Goal: Information Seeking & Learning: Learn about a topic

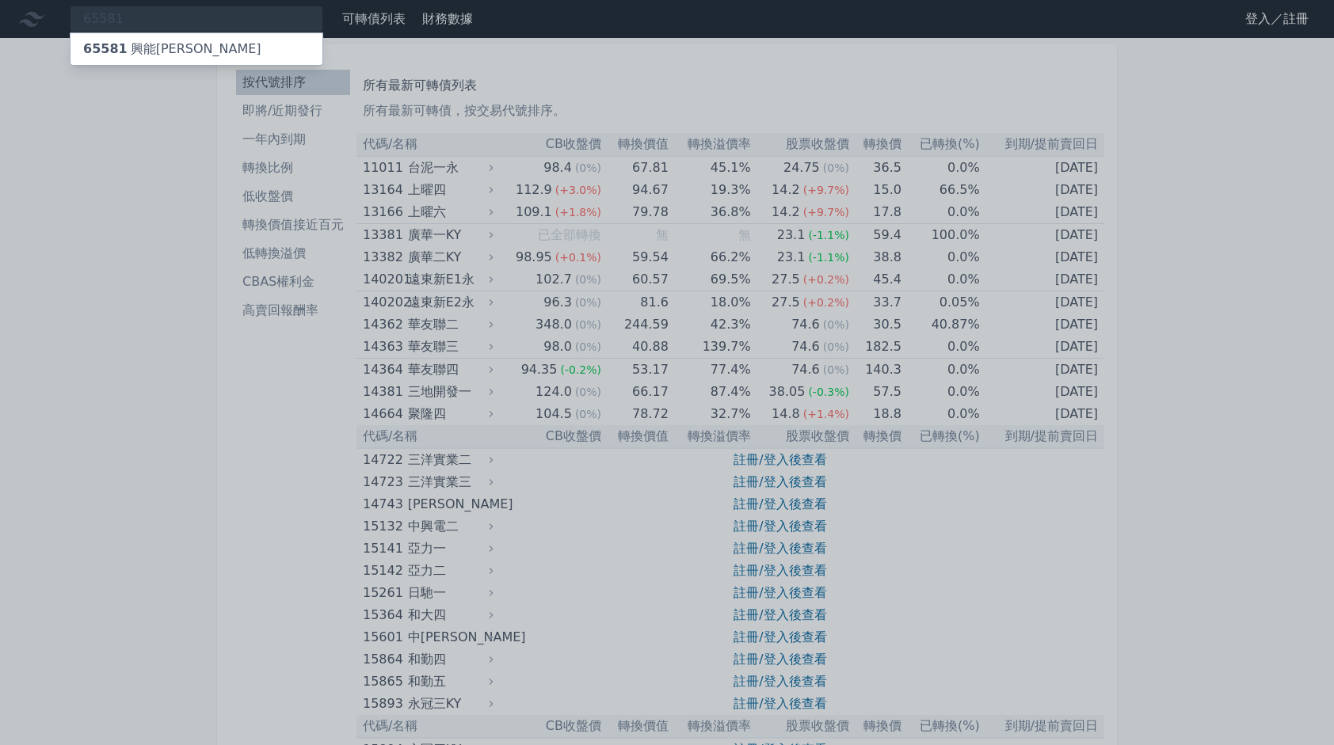
type input "65581"
click at [223, 44] on div "65581 興能[PERSON_NAME]" at bounding box center [196, 49] width 252 height 32
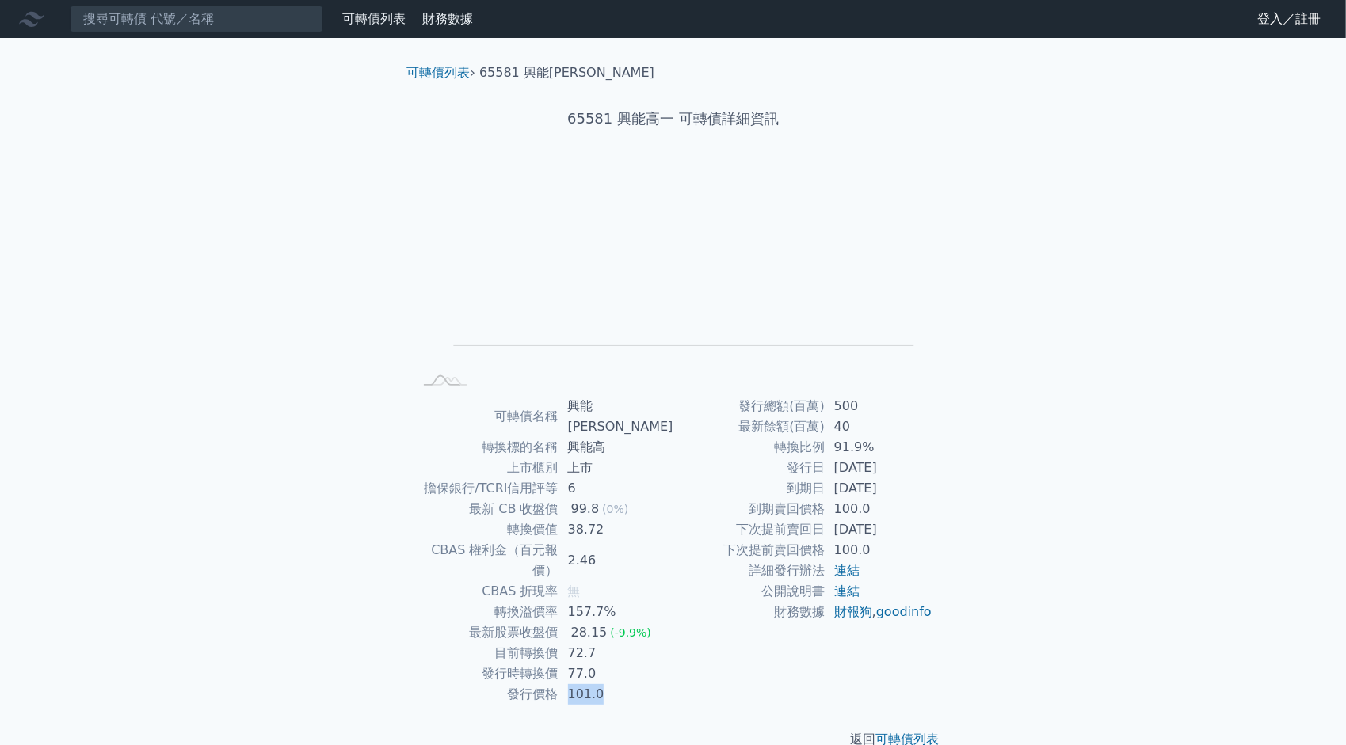
drag, startPoint x: 577, startPoint y: 655, endPoint x: 603, endPoint y: 654, distance: 26.9
click at [603, 684] on td "101.0" at bounding box center [615, 694] width 115 height 21
drag, startPoint x: 603, startPoint y: 654, endPoint x: 930, endPoint y: 436, distance: 392.7
click at [930, 436] on td "40" at bounding box center [878, 427] width 109 height 21
click at [851, 420] on tbody "發行總額(百萬) 500 最新餘額(百萬) 40 轉換比例 91.9% 發行日 [DATE] 到期日 [DATE] 到期賣回價格 100.0 下次提前賣回日 …" at bounding box center [803, 509] width 260 height 227
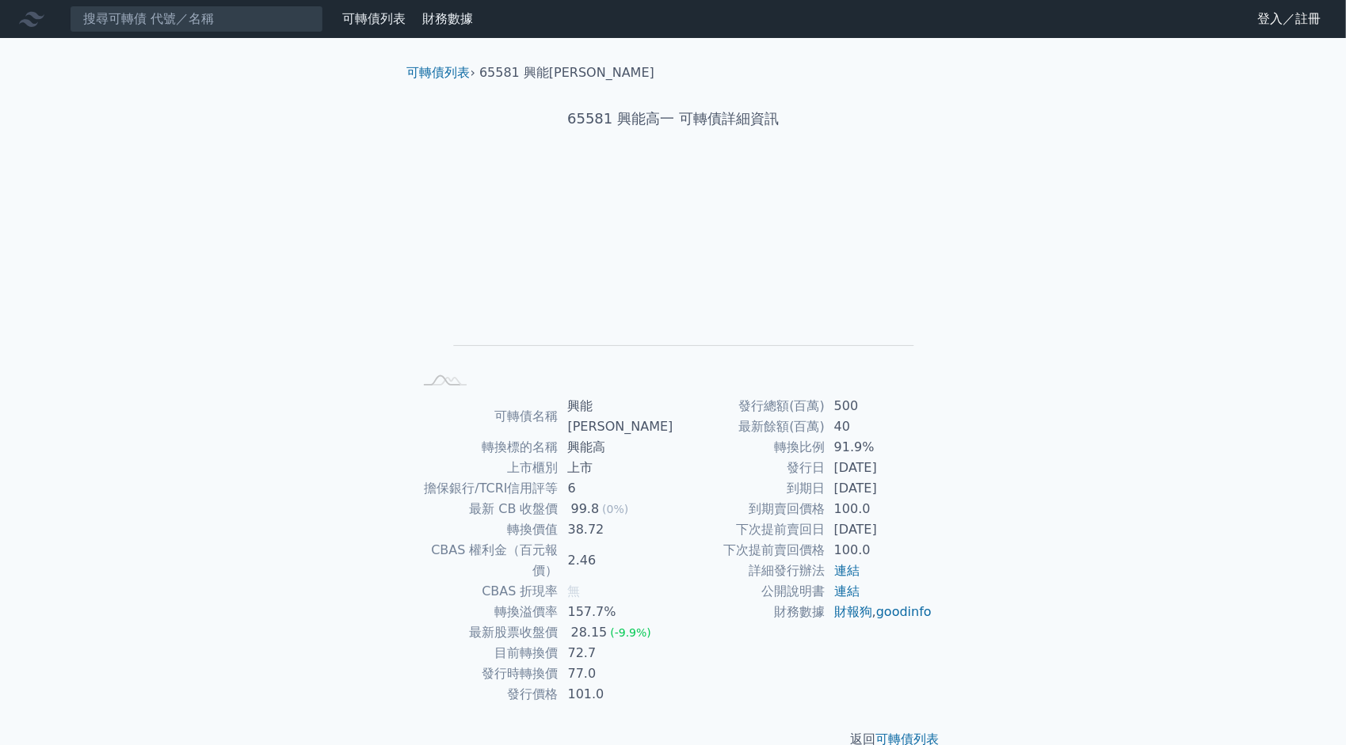
drag, startPoint x: 851, startPoint y: 420, endPoint x: 772, endPoint y: 455, distance: 86.1
click at [772, 455] on td "轉換比例" at bounding box center [748, 447] width 151 height 21
click at [772, 447] on td "轉換比例" at bounding box center [748, 447] width 151 height 21
drag, startPoint x: 844, startPoint y: 445, endPoint x: 856, endPoint y: 445, distance: 11.9
click at [856, 445] on tr "轉換比例 91.9%" at bounding box center [803, 447] width 260 height 21
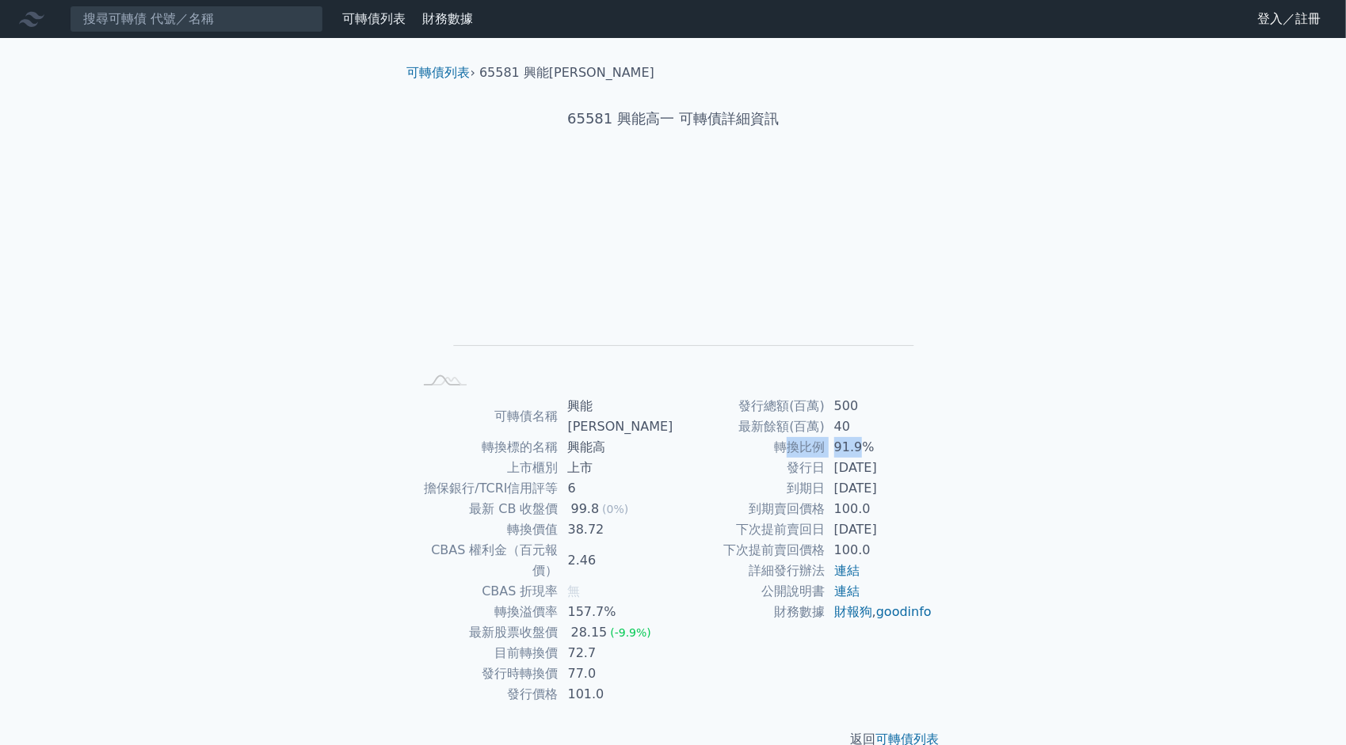
click at [861, 450] on td "91.9%" at bounding box center [878, 447] width 109 height 21
drag, startPoint x: 794, startPoint y: 467, endPoint x: 901, endPoint y: 485, distance: 109.2
click at [901, 485] on tbody "發行總額(百萬) 500 最新餘額(百萬) 40 轉換比例 91.9% 發行日 [DATE] 到期日 [DATE] 到期賣回價格 100.0 下次提前賣回日 …" at bounding box center [803, 509] width 260 height 227
drag, startPoint x: 901, startPoint y: 485, endPoint x: 910, endPoint y: 493, distance: 11.3
click at [910, 493] on td "[DATE]" at bounding box center [878, 488] width 109 height 21
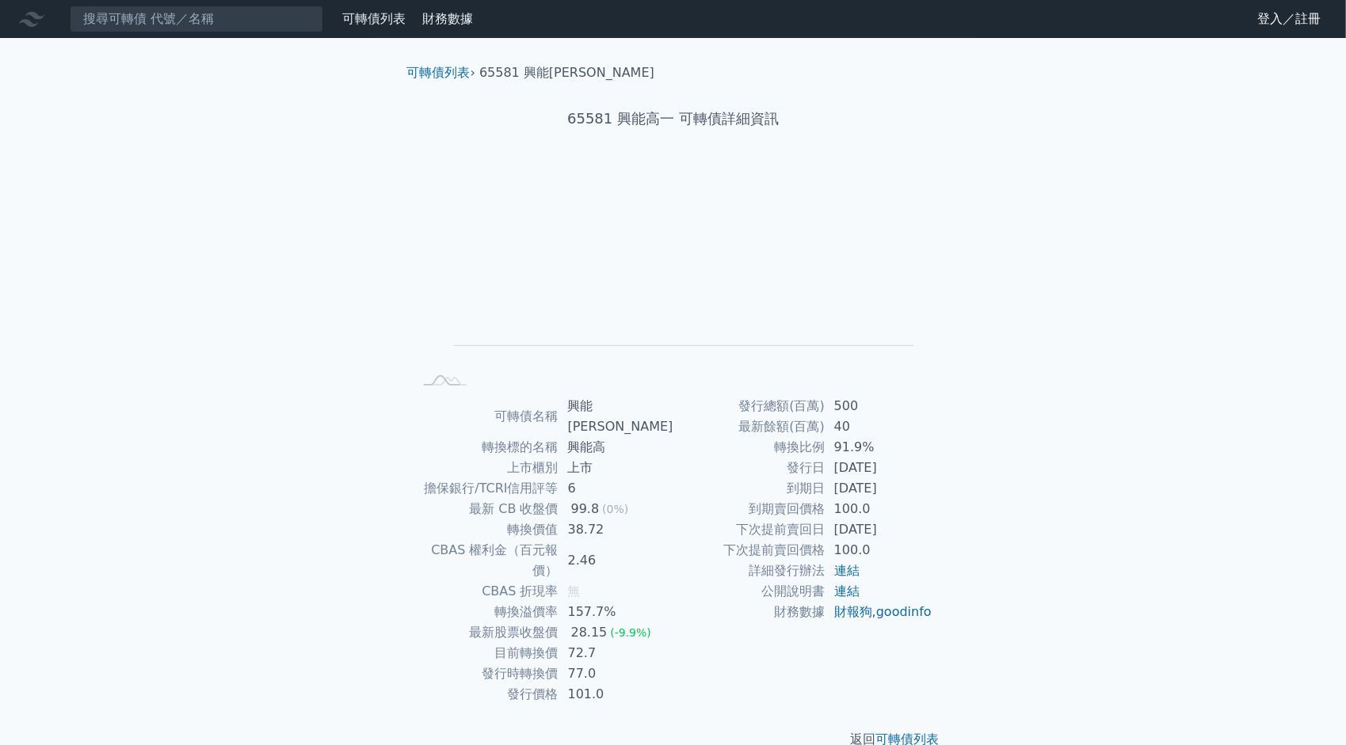
click at [919, 513] on td "100.0" at bounding box center [878, 509] width 109 height 21
click at [919, 512] on td "100.0" at bounding box center [878, 509] width 109 height 21
drag, startPoint x: 787, startPoint y: 489, endPoint x: 902, endPoint y: 489, distance: 114.8
click at [902, 489] on tr "到期日 [DATE]" at bounding box center [803, 488] width 260 height 21
drag, startPoint x: 902, startPoint y: 489, endPoint x: 893, endPoint y: 526, distance: 38.2
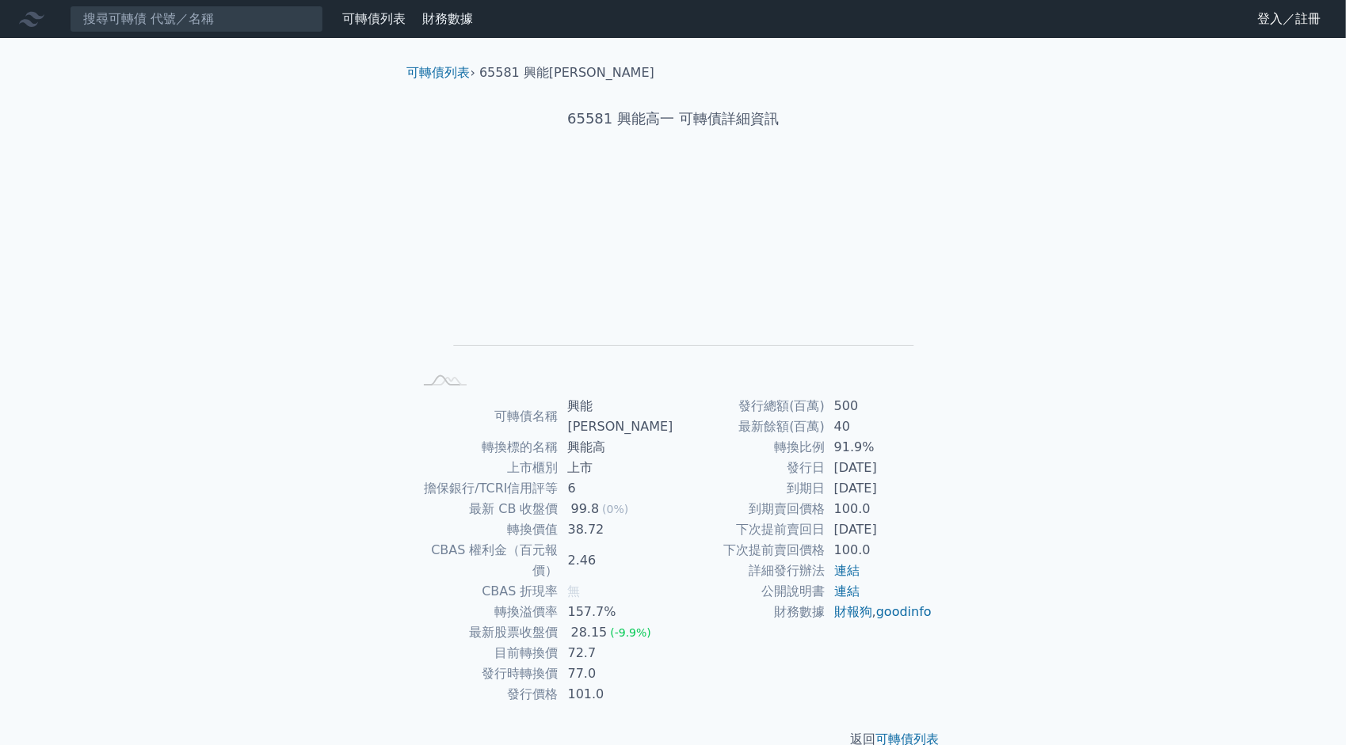
click at [893, 526] on td "[DATE]" at bounding box center [878, 530] width 109 height 21
drag, startPoint x: 893, startPoint y: 526, endPoint x: 904, endPoint y: 528, distance: 10.6
click at [904, 528] on td "[DATE]" at bounding box center [878, 530] width 109 height 21
drag, startPoint x: 906, startPoint y: 531, endPoint x: 737, endPoint y: 407, distance: 209.7
click at [737, 407] on tbody "發行總額(百萬) 500 最新餘額(百萬) 40 轉換比例 91.9% 發行日 [DATE] 到期日 [DATE] 到期賣回價格 100.0 下次提前賣回日 …" at bounding box center [803, 509] width 260 height 227
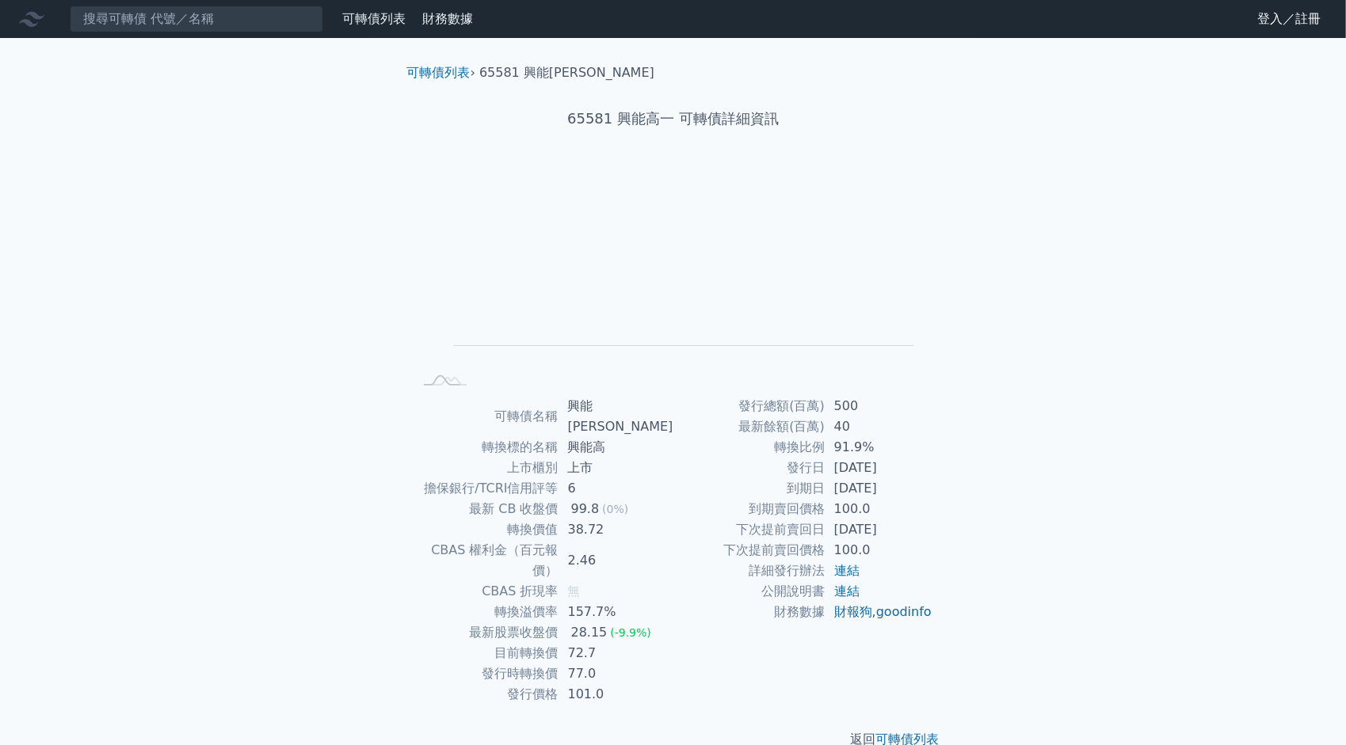
drag, startPoint x: 737, startPoint y: 407, endPoint x: 880, endPoint y: 500, distance: 170.7
click at [880, 500] on td "100.0" at bounding box center [878, 509] width 109 height 21
click at [984, 499] on div "可轉債列表 財務數據 可轉債列表 財務數據 登入／註冊 登入／註冊 可轉債列表 › 65581 興能高一 65581 興能高一 可轉債詳細資訊 Zoom Ou…" at bounding box center [673, 387] width 1346 height 775
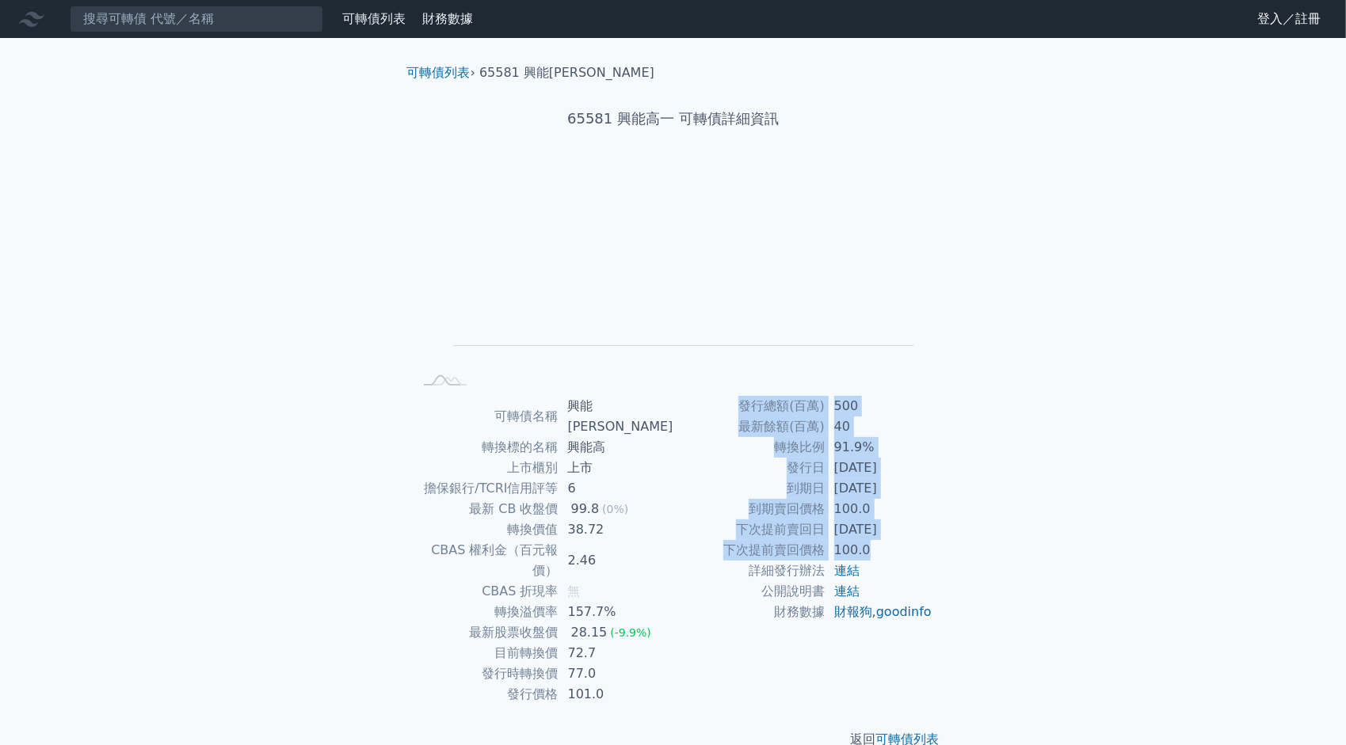
drag, startPoint x: 744, startPoint y: 404, endPoint x: 909, endPoint y: 554, distance: 223.2
click at [909, 554] on tbody "發行總額(百萬) 500 最新餘額(百萬) 40 轉換比例 91.9% 發行日 [DATE] 到期日 [DATE] 到期賣回價格 100.0 下次提前賣回日 …" at bounding box center [803, 509] width 260 height 227
drag, startPoint x: 909, startPoint y: 554, endPoint x: 931, endPoint y: 555, distance: 22.2
click at [931, 555] on td "100.0" at bounding box center [878, 550] width 109 height 21
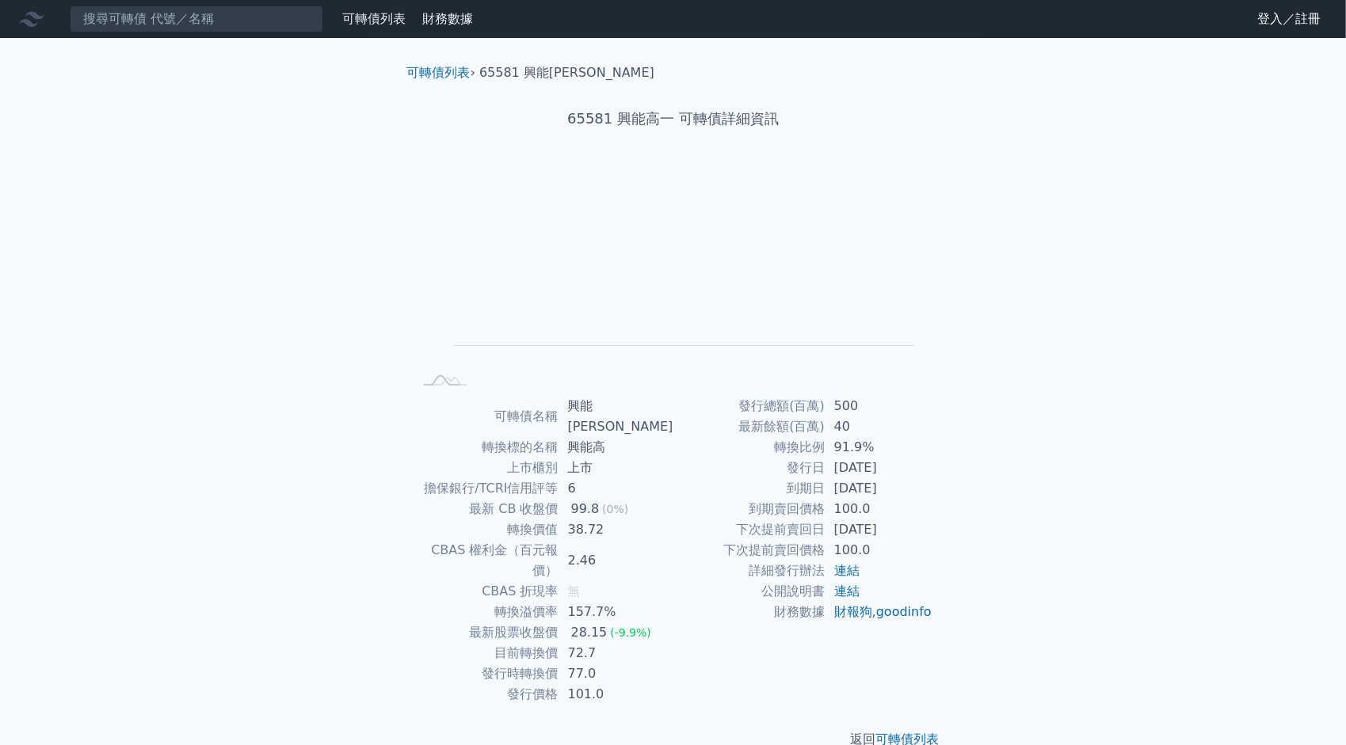
click at [710, 369] on rect at bounding box center [672, 279] width 507 height 222
click at [443, 382] on rect at bounding box center [445, 381] width 52 height 17
click at [604, 196] on rect "Chart" at bounding box center [684, 263] width 460 height 166
drag, startPoint x: 740, startPoint y: 407, endPoint x: 876, endPoint y: 446, distance: 141.6
click at [876, 446] on tbody "發行總額(百萬) 500 最新餘額(百萬) 40 轉換比例 91.9% 發行日 [DATE] 到期日 [DATE] 到期賣回價格 100.0 下次提前賣回日 …" at bounding box center [803, 509] width 260 height 227
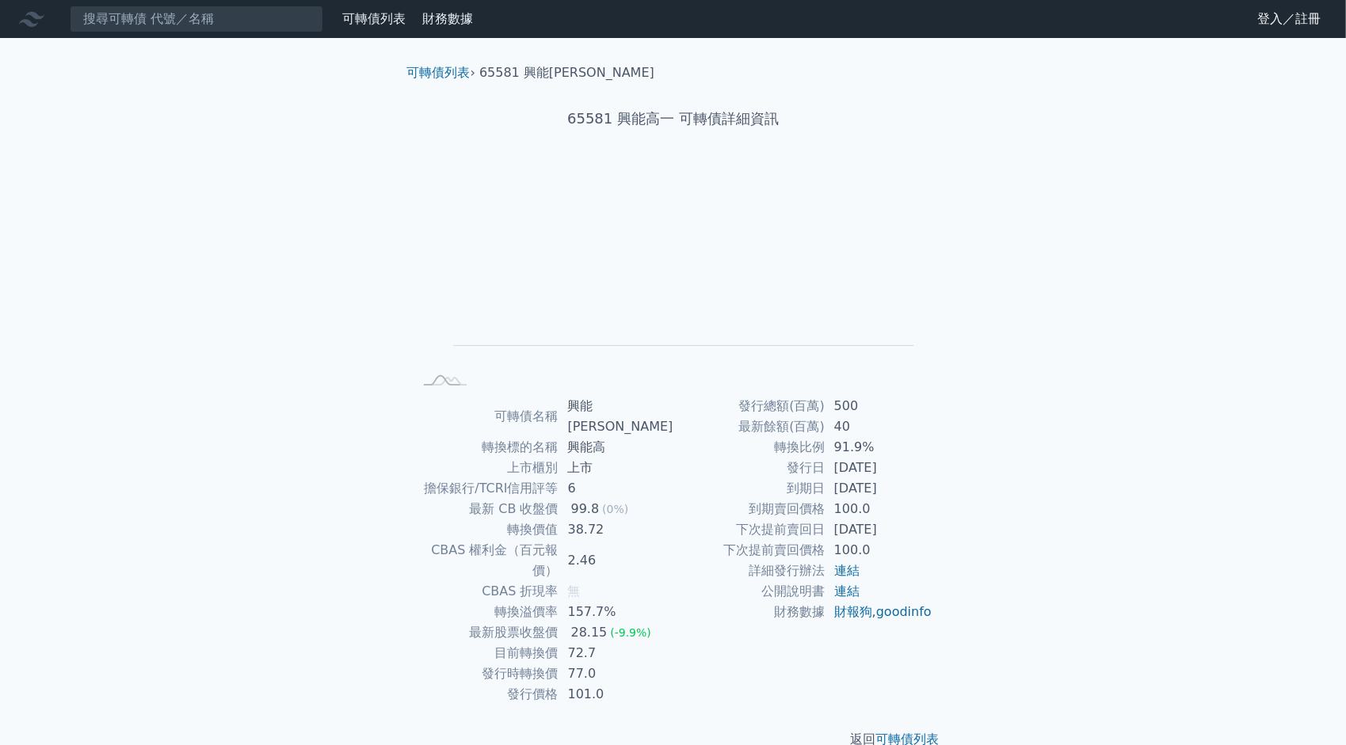
drag, startPoint x: 876, startPoint y: 446, endPoint x: 982, endPoint y: 460, distance: 107.1
click at [982, 460] on div "可轉債列表 財務數據 可轉債列表 財務數據 登入／註冊 登入／註冊 可轉債列表 › 65581 興能高一 65581 興能高一 可轉債詳細資訊 Zoom Ou…" at bounding box center [673, 387] width 1346 height 775
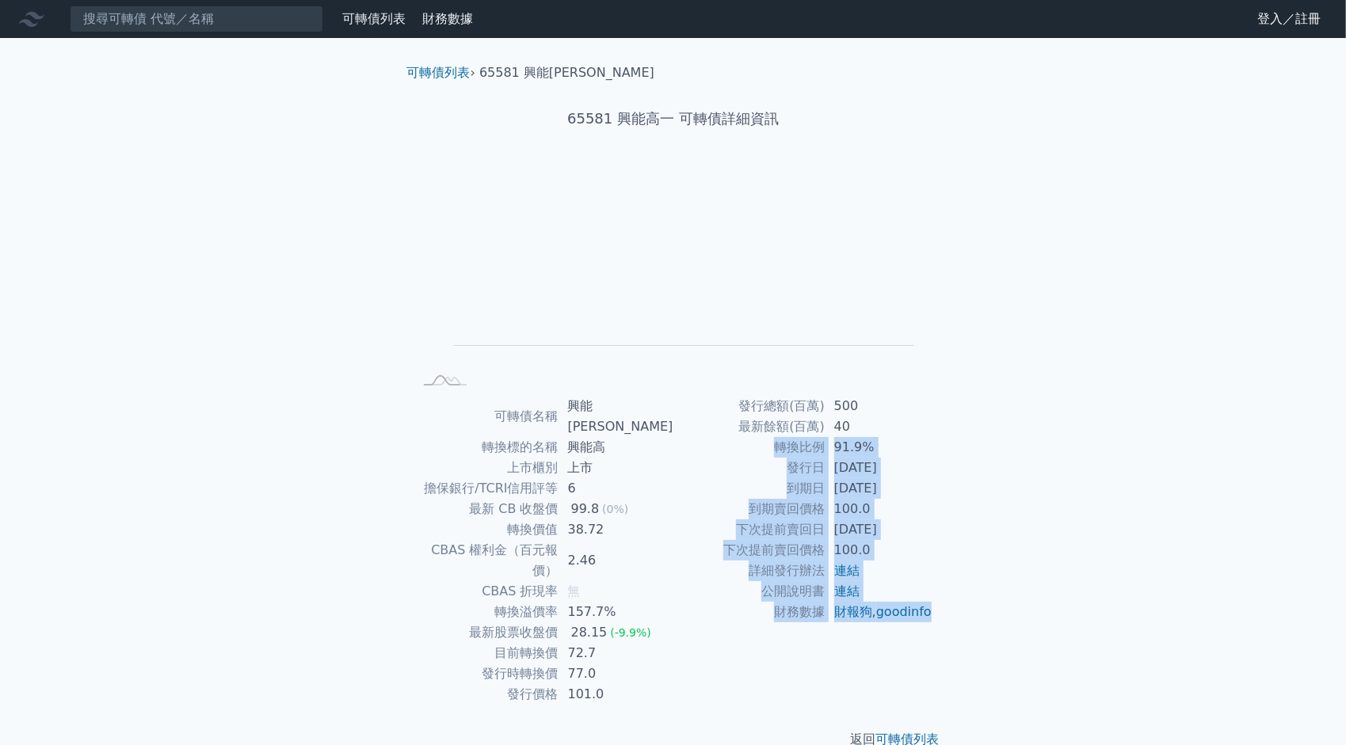
drag, startPoint x: 773, startPoint y: 447, endPoint x: 921, endPoint y: 630, distance: 236.0
click at [921, 623] on tbody "發行總額(百萬) 500 最新餘額(百萬) 40 轉換比例 91.9% 發行日 [DATE] 到期日 [DATE] 到期賣回價格 100.0 下次提前賣回日 …" at bounding box center [803, 509] width 260 height 227
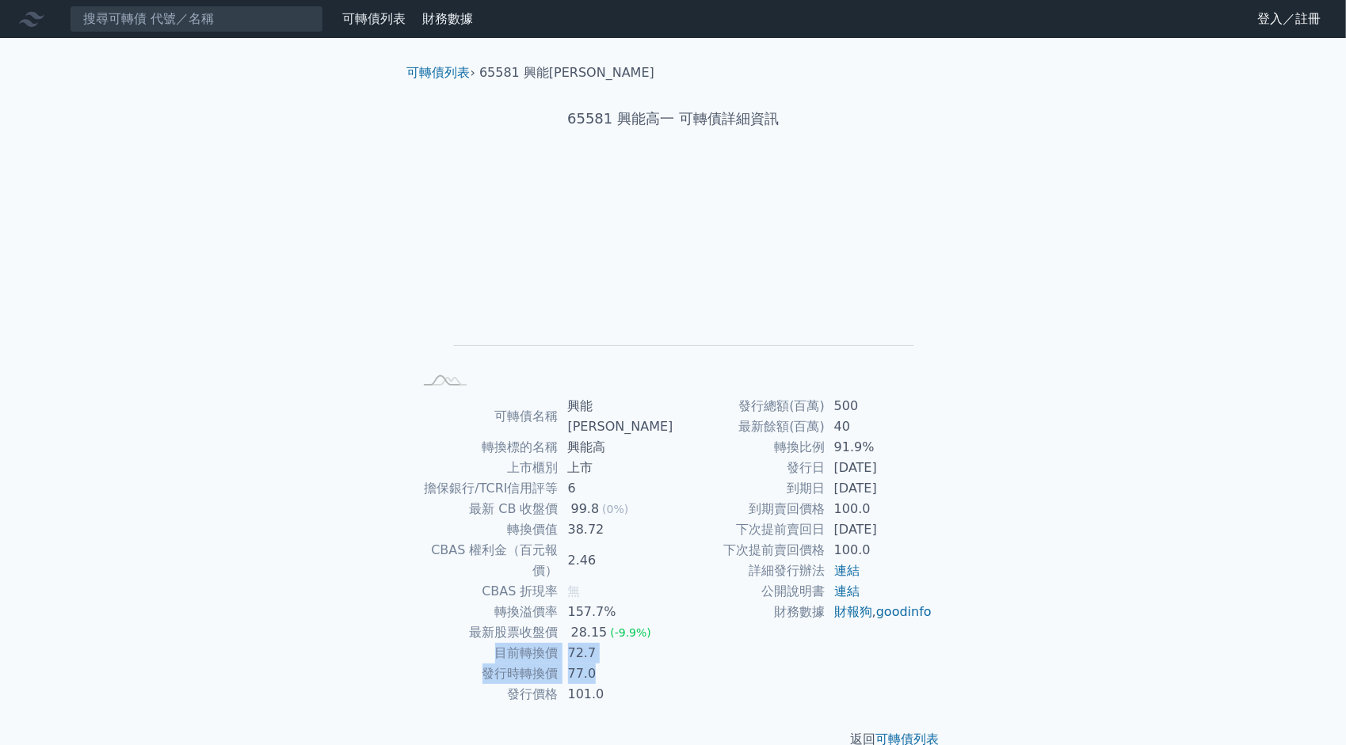
drag, startPoint x: 505, startPoint y: 615, endPoint x: 607, endPoint y: 627, distance: 102.2
click at [607, 627] on tbody "可轉債名稱 興能高一 轉換標的名稱 興能高 上市櫃別 上市 擔保銀行/TCRI信用評等 6 最新 CB 收盤價 99.8 (0%) 轉換價值 38.72 CB…" at bounding box center [543, 550] width 260 height 309
click at [630, 664] on td "77.0" at bounding box center [615, 674] width 115 height 21
drag, startPoint x: 573, startPoint y: 612, endPoint x: 607, endPoint y: 611, distance: 33.3
click at [607, 643] on td "72.7" at bounding box center [615, 653] width 115 height 21
